Goal: Book appointment/travel/reservation

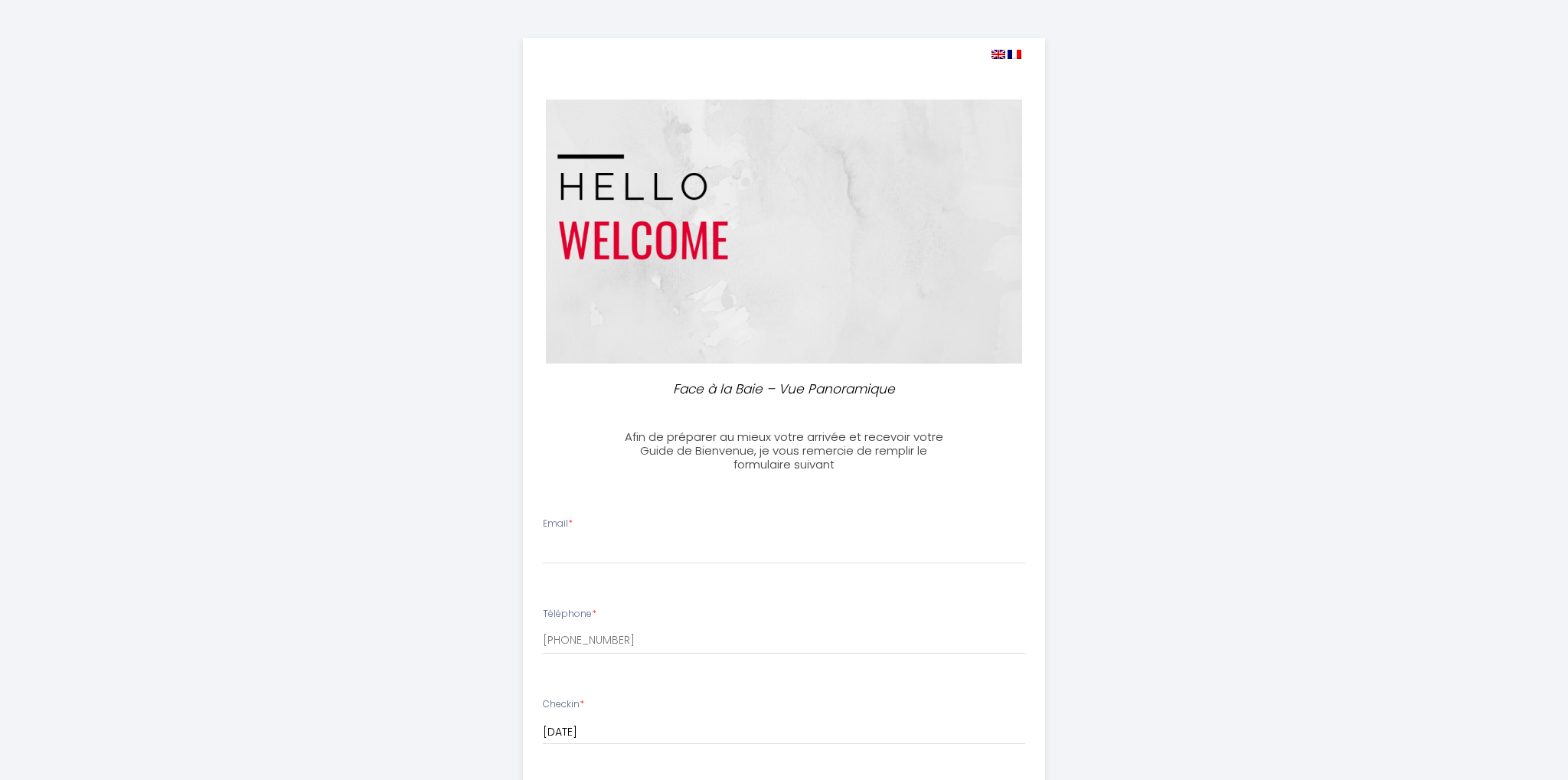
select select
click at [696, 392] on p "Face à la Baie – Vue Panoramique" at bounding box center [784, 389] width 327 height 21
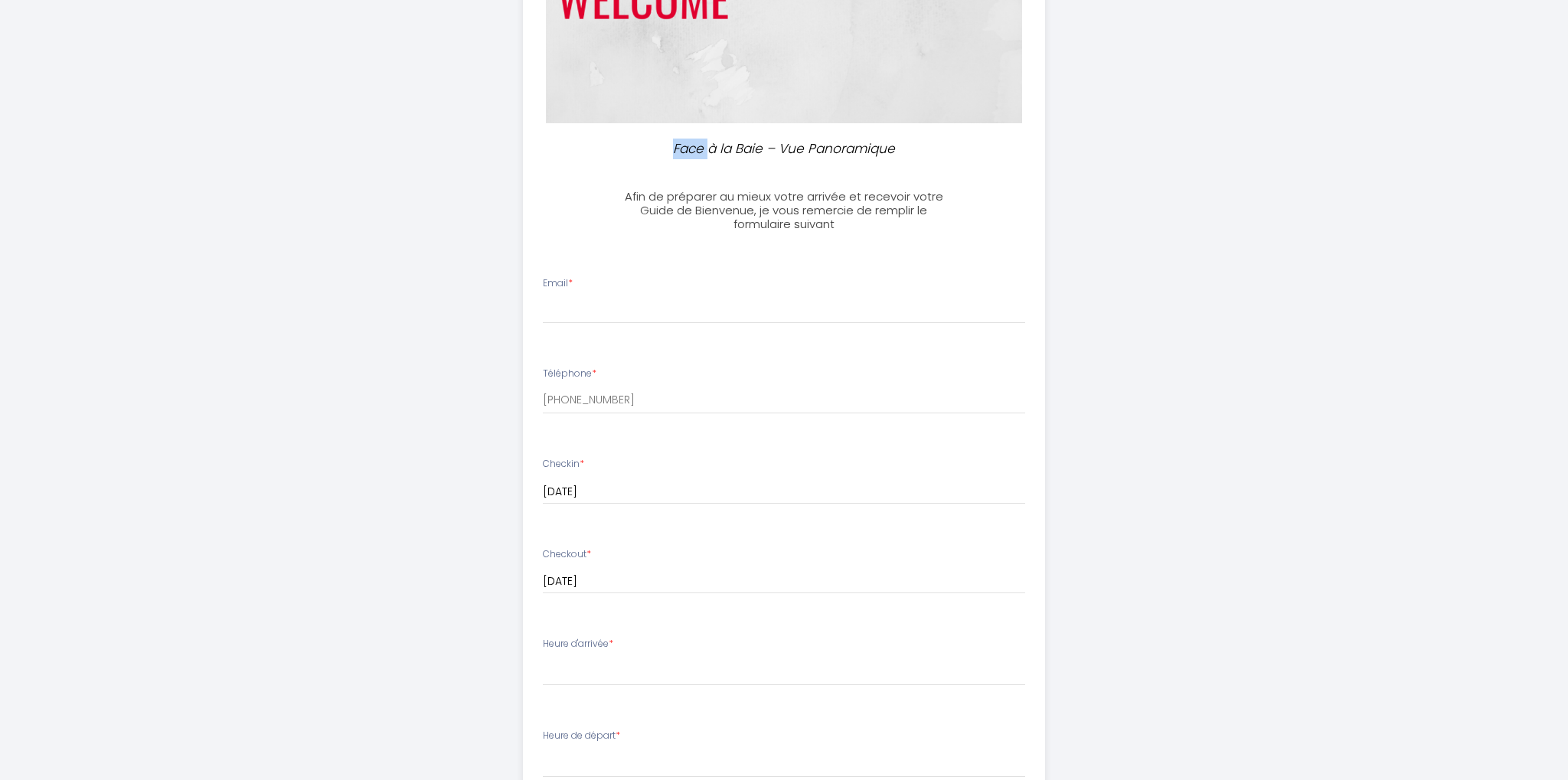
scroll to position [282, 0]
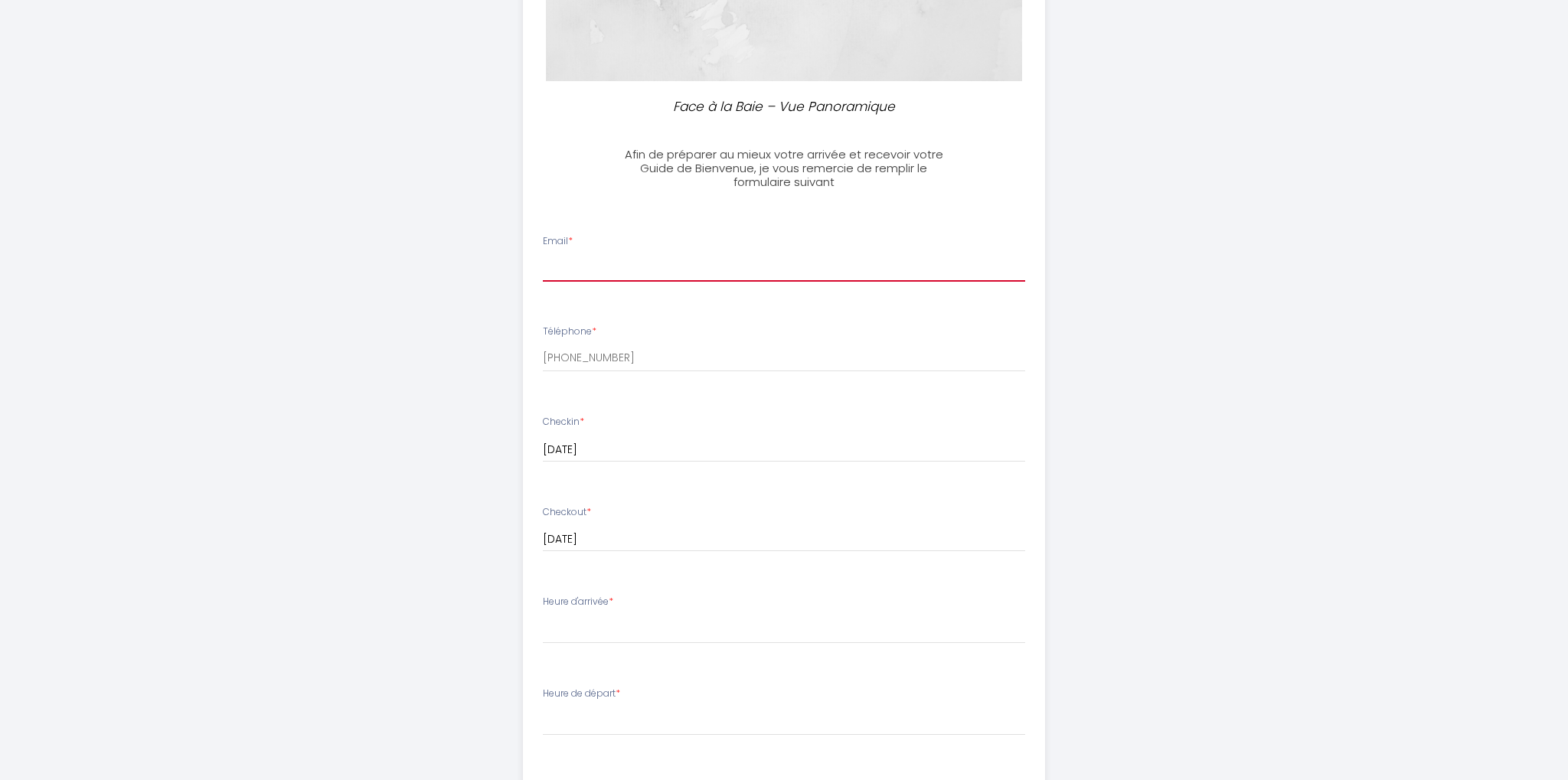
click at [597, 268] on input "Email *" at bounding box center [784, 268] width 483 height 28
type input "[EMAIL_ADDRESS][DOMAIN_NAME]"
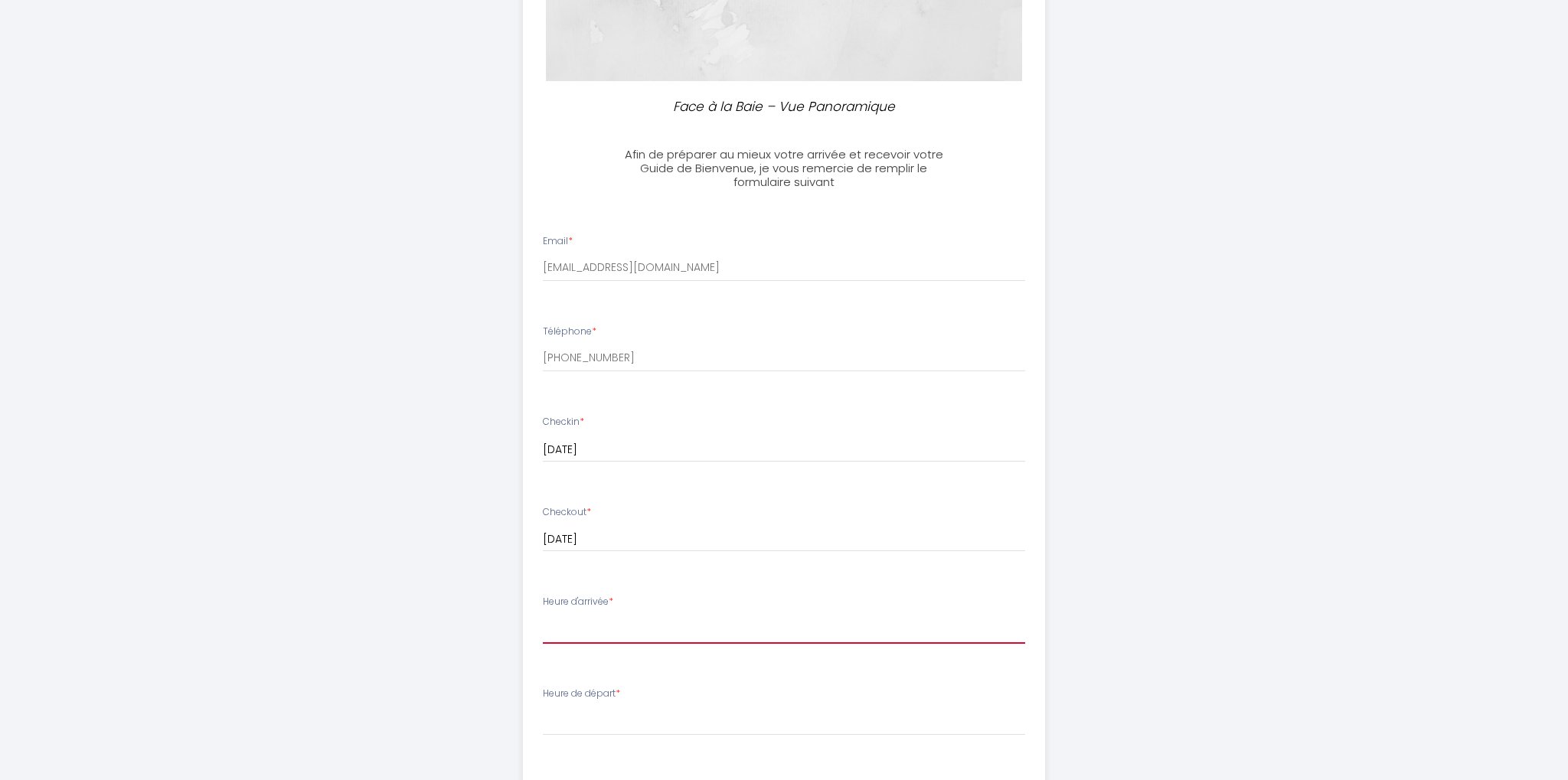
click at [543, 614] on select "14:00 14:30 15:00 15:30 16:00 16:30 17:00 17:30 18:00 18:30 19:00 19:30 20:00 2…" at bounding box center [784, 628] width 483 height 29
click at [489, 683] on div "Face à la Baie – Vue Panoramique Afin de préparer au mieux votre arrivée et rec…" at bounding box center [784, 447] width 784 height 1459
click at [543, 614] on select "14:00 14:30 15:00 15:30 16:00 16:30 17:00 17:30 18:00 18:30 19:00 19:30 20:00 2…" at bounding box center [784, 628] width 483 height 29
select select "18:00"
click option "18:00" at bounding box center [0, 0] width 0 height 0
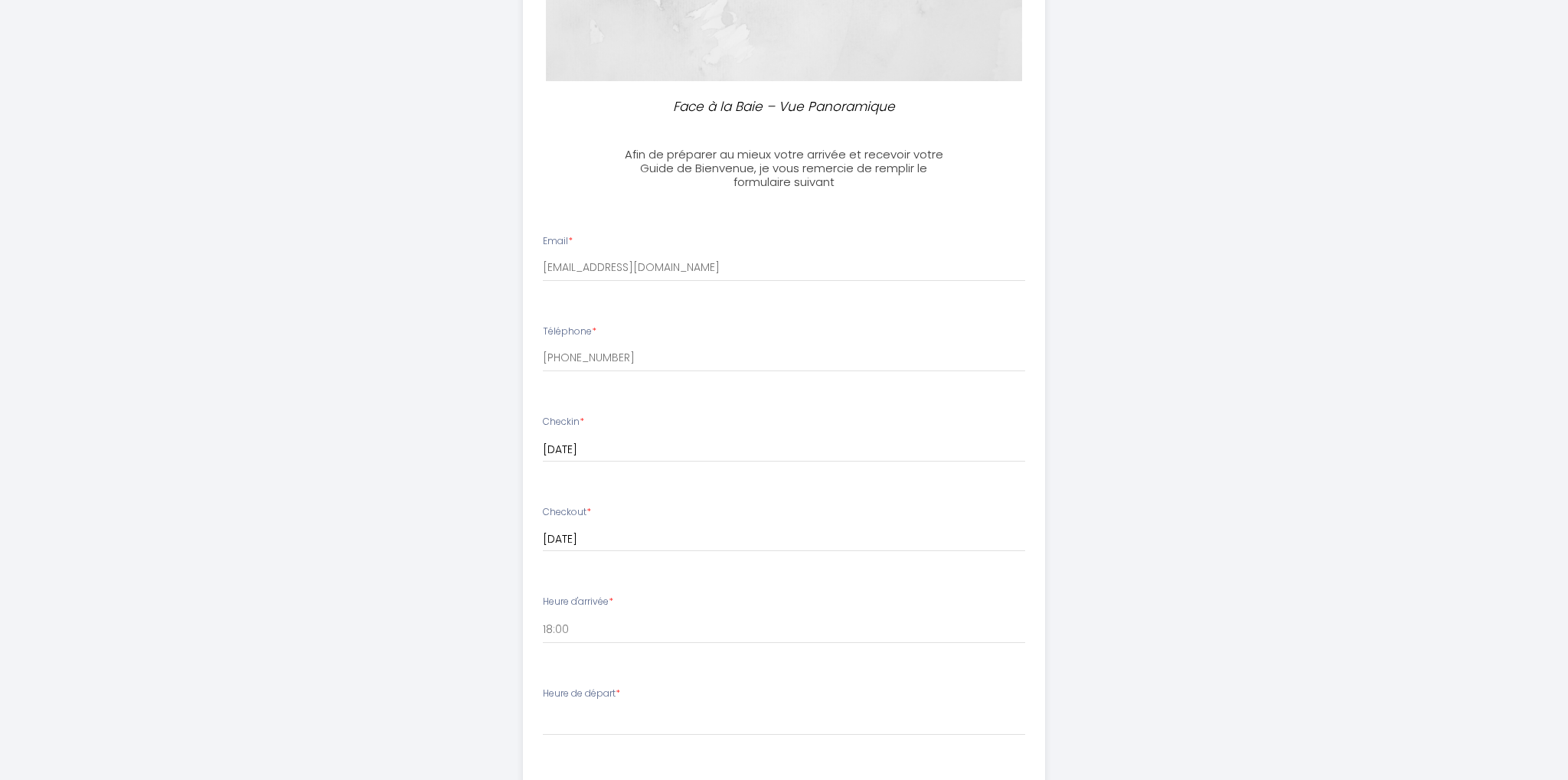
click at [461, 610] on div "Face à la Baie – Vue Panoramique Afin de préparer au mieux votre arrivée et rec…" at bounding box center [784, 447] width 784 height 1459
click at [511, 706] on div "Face à la Baie – Vue Panoramique Afin de préparer au mieux votre arrivée et rec…" at bounding box center [784, 447] width 784 height 1459
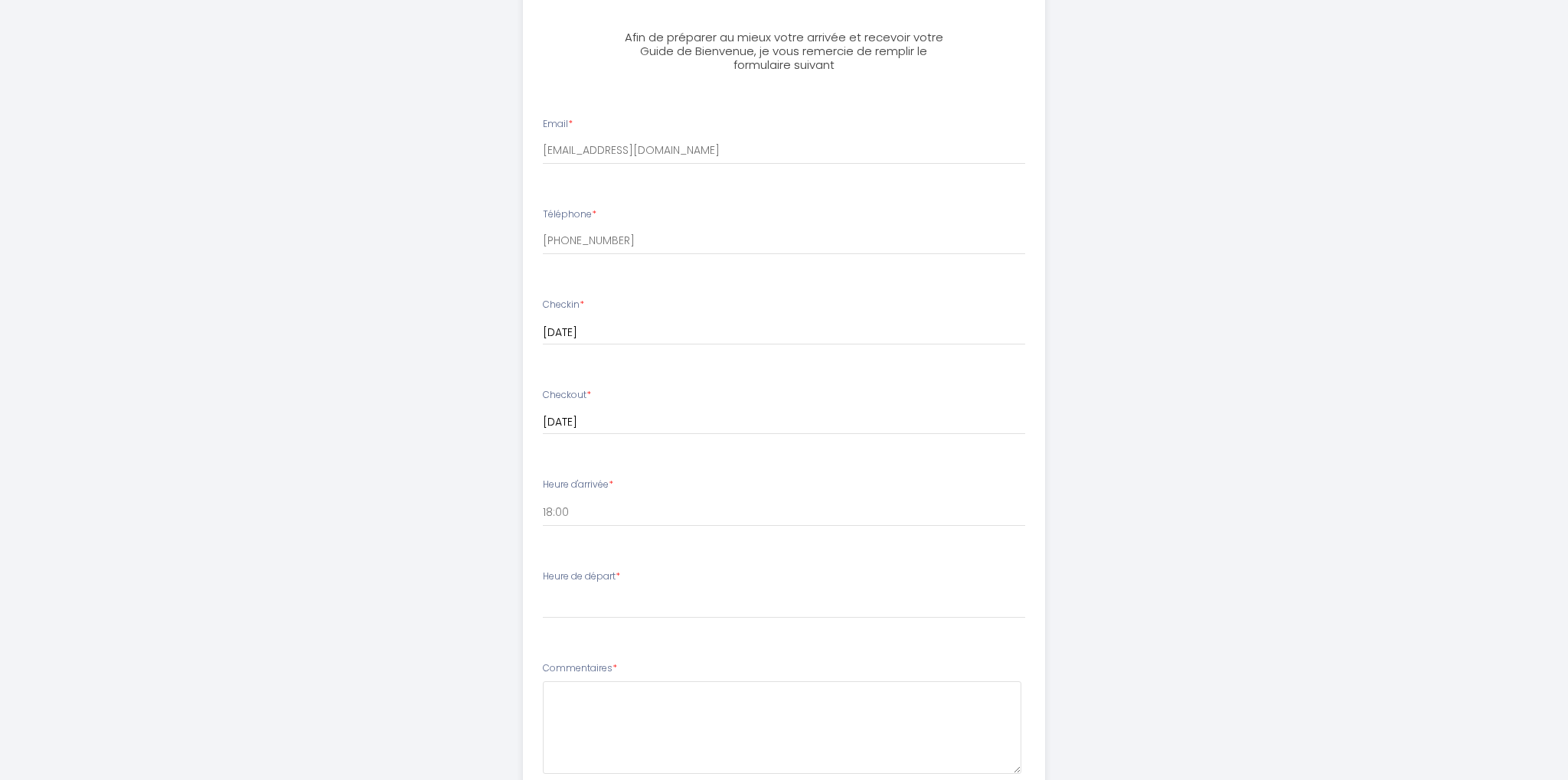
scroll to position [404, 0]
click at [543, 585] on select "00:00 00:30 01:00 01:30 02:00 02:30 03:00 03:30 04:00 04:30 05:00 05:30 06:00 0…" at bounding box center [784, 598] width 483 height 29
select select "11:00"
click option "11:00" at bounding box center [0, 0] width 0 height 0
click at [510, 600] on div "Face à la Baie – Vue Panoramique Afin de préparer au mieux votre arrivée et rec…" at bounding box center [784, 325] width 784 height 1459
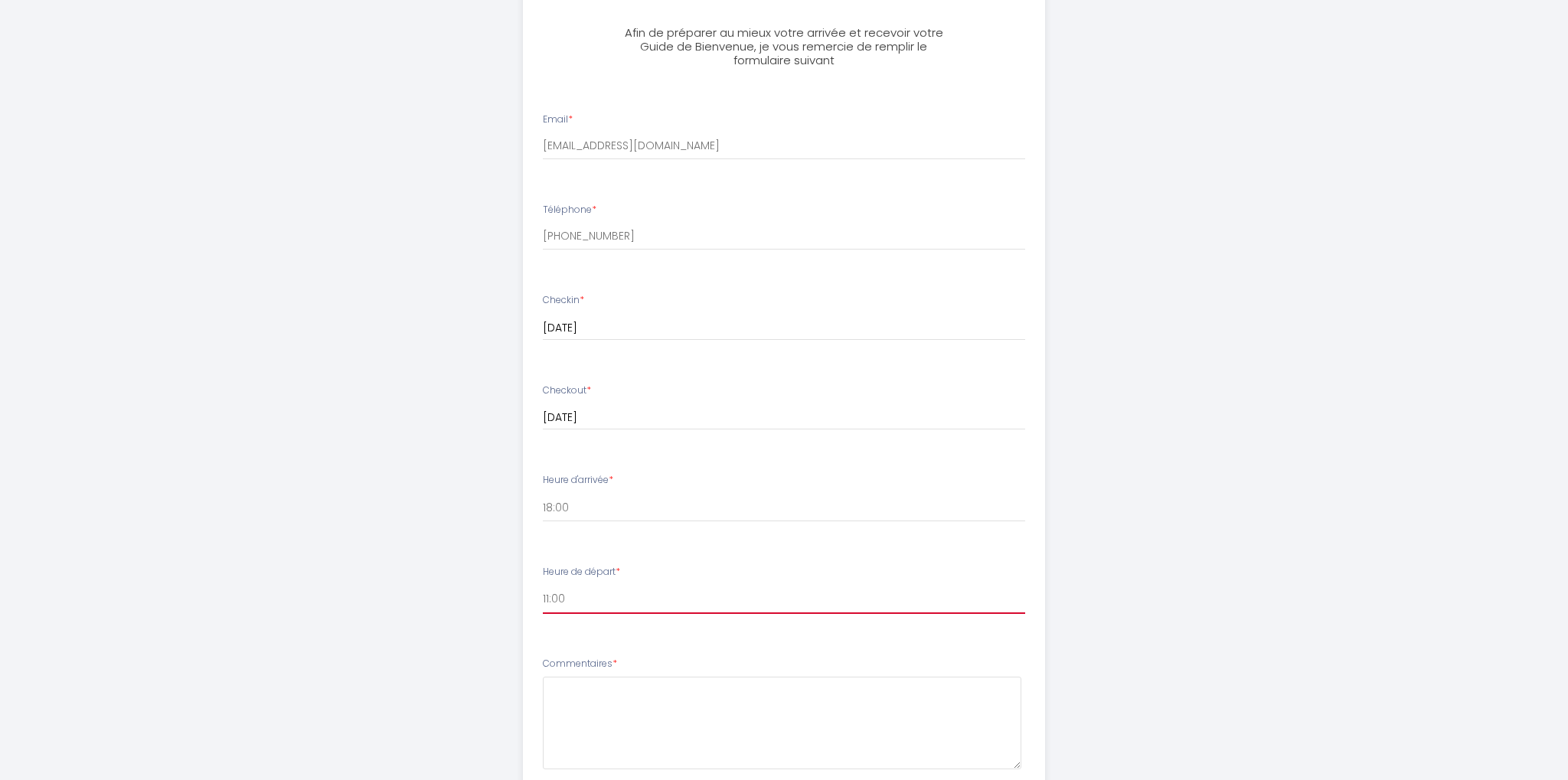
click at [543, 585] on select "00:00 00:30 01:00 01:30 02:00 02:30 03:00 03:30 04:00 04:30 05:00 05:30 06:00 0…" at bounding box center [784, 598] width 483 height 29
click at [476, 552] on div "Face à la Baie – Vue Panoramique Afin de préparer au mieux votre arrivée et rec…" at bounding box center [784, 325] width 784 height 1459
click at [499, 595] on div "Face à la Baie – Vue Panoramique Afin de préparer au mieux votre arrivée et rec…" at bounding box center [784, 325] width 784 height 1459
click at [496, 716] on div "Face à la Baie – Vue Panoramique Afin de préparer au mieux votre arrivée et rec…" at bounding box center [784, 325] width 784 height 1459
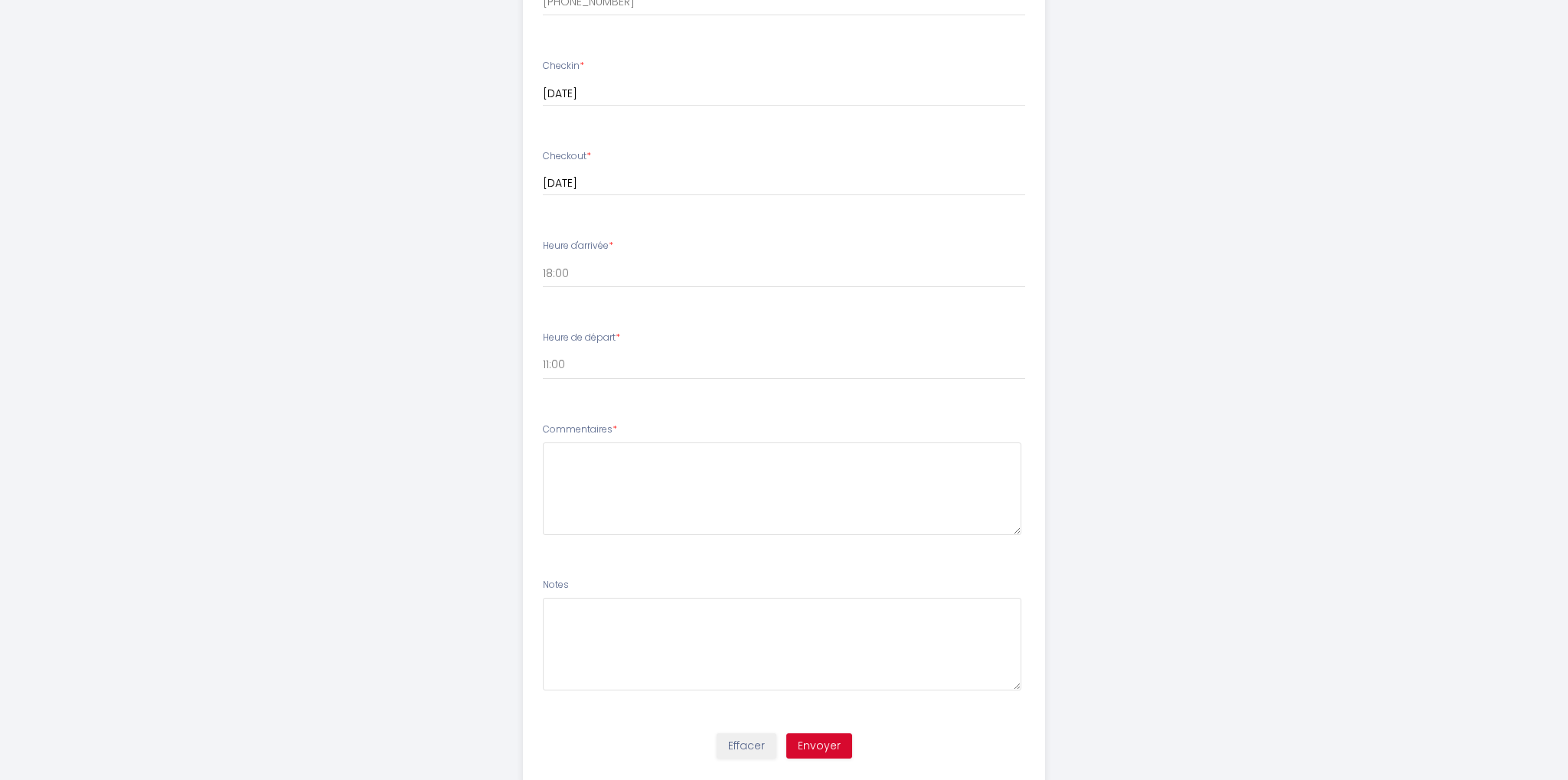
scroll to position [646, 0]
click at [543, 251] on select "14:00 14:30 15:00 15:30 16:00 16:30 17:00 17:30 18:00 18:30 19:00 19:30 20:00 2…" at bounding box center [784, 265] width 483 height 29
click at [374, 463] on div "Face à la Baie – Vue Panoramique Afin de préparer au mieux votre arrivée et rec…" at bounding box center [784, 83] width 1568 height 1459
click at [561, 468] on textarea at bounding box center [782, 481] width 479 height 93
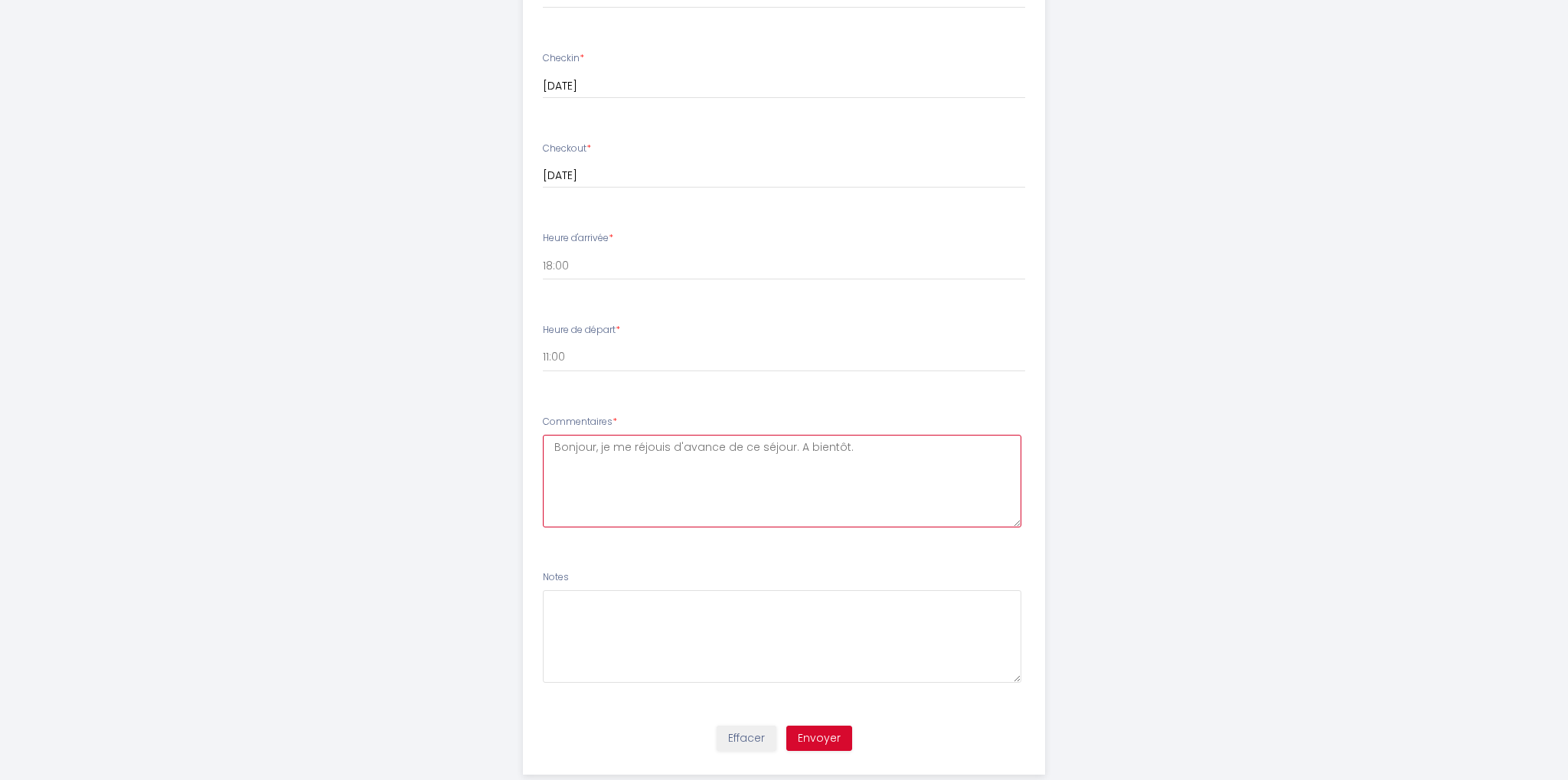
type textarea "Bonjour, je me réjouis d'avance de ce séjour. A bientôt."
click at [818, 737] on button "Envoyer" at bounding box center [819, 738] width 66 height 26
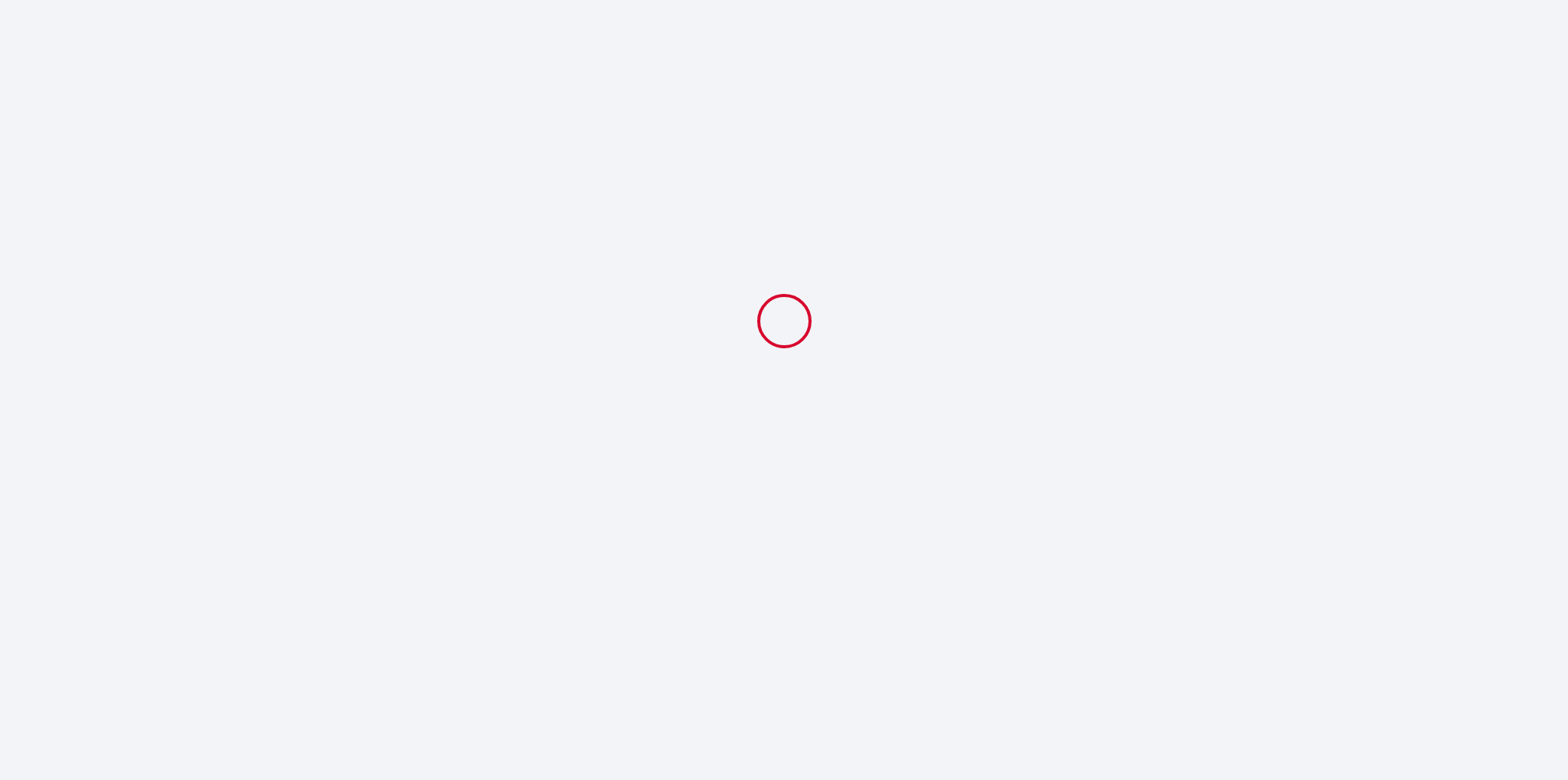
scroll to position [0, 0]
select select "18:00"
select select "11:00"
